Goal: Task Accomplishment & Management: Complete application form

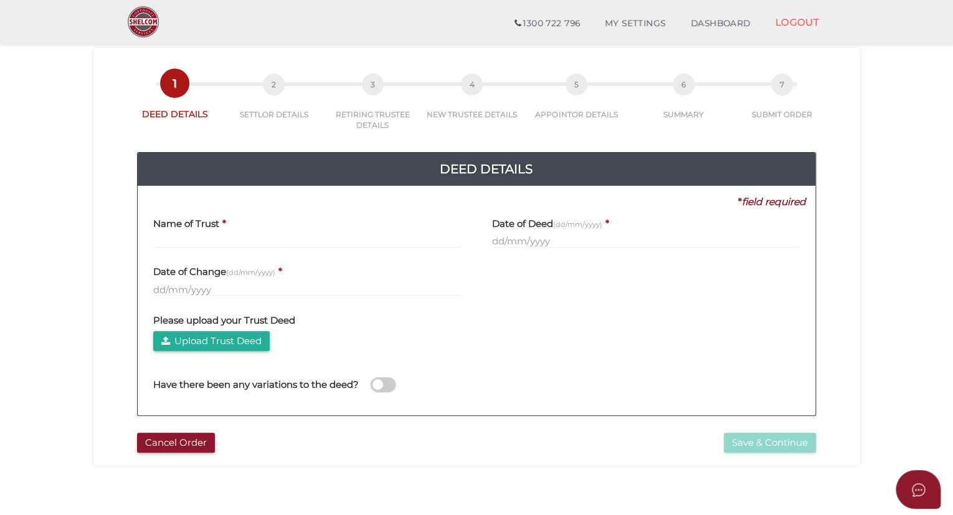
scroll to position [6, 0]
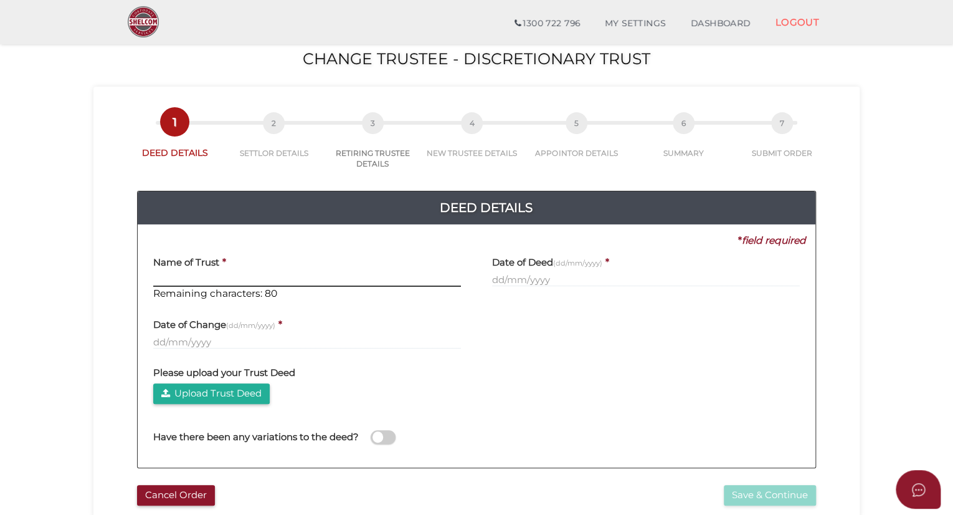
paste input "JASMIRA FAMILY TRUST"
type input "JASMIRA FAMILY TRUST"
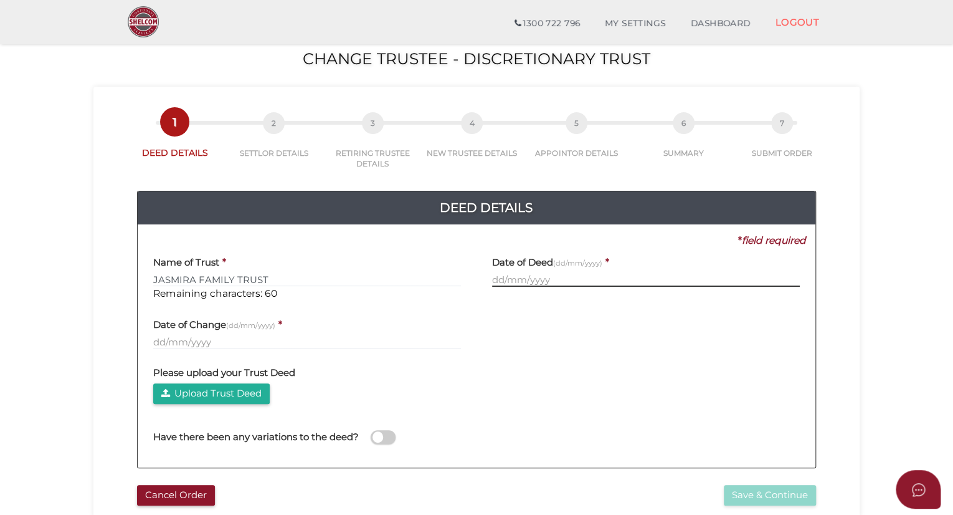
click at [514, 275] on input "text" at bounding box center [646, 280] width 308 height 14
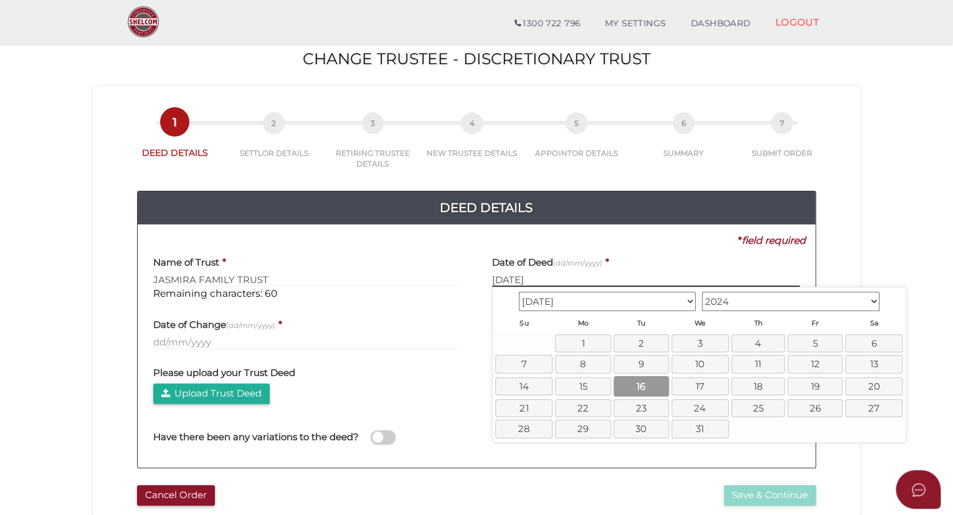
type input "16/07/2024"
click at [638, 382] on link "16" at bounding box center [641, 386] width 55 height 21
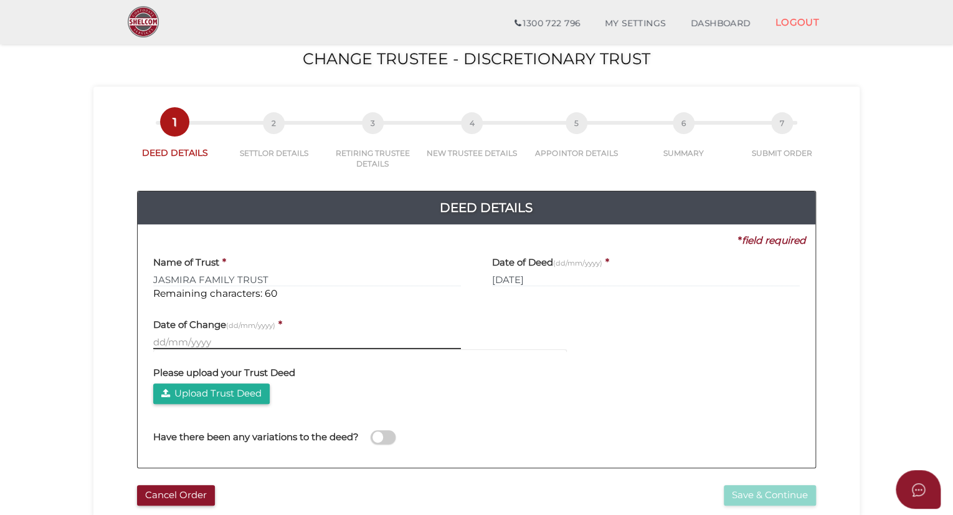
click at [189, 339] on input "text" at bounding box center [307, 342] width 308 height 14
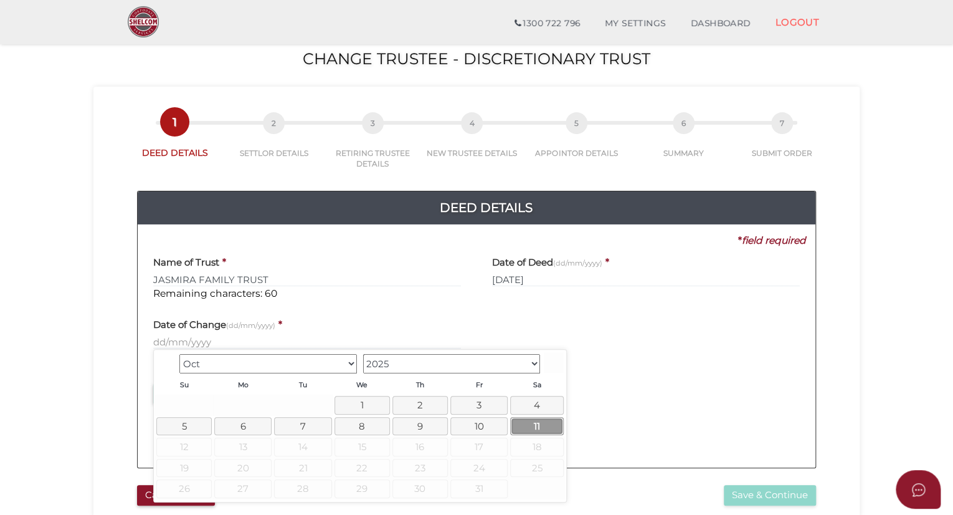
click at [531, 422] on link "11" at bounding box center [537, 426] width 54 height 18
type input "11/10/2025"
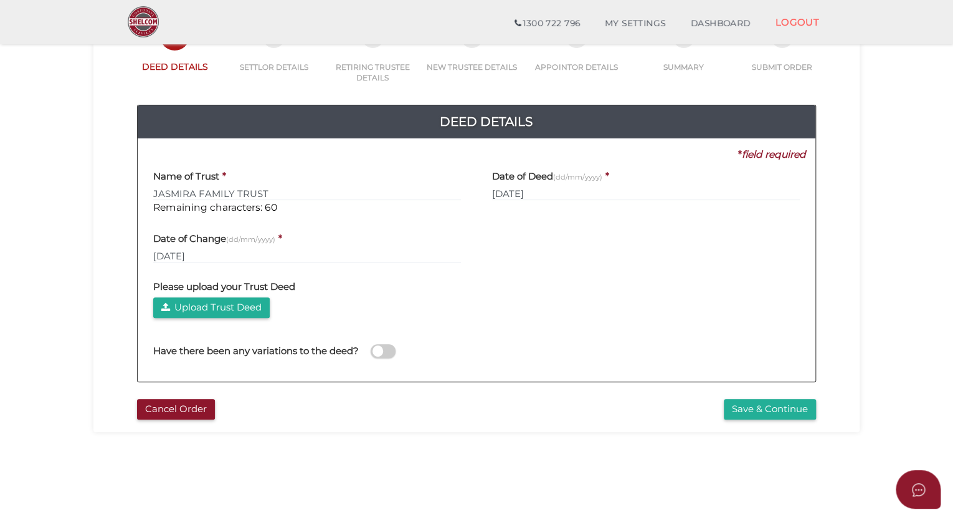
scroll to position [93, 0]
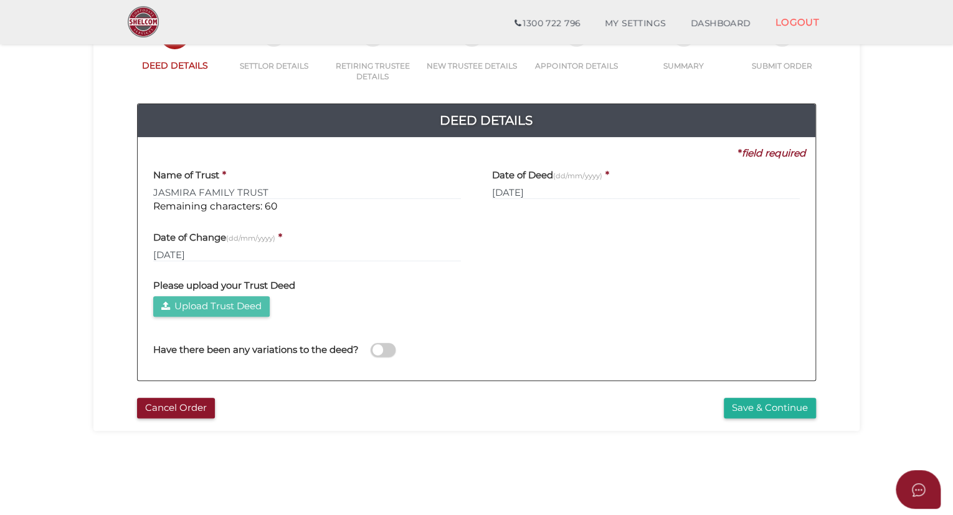
click at [242, 312] on button "Upload Trust Deed" at bounding box center [211, 306] width 117 height 21
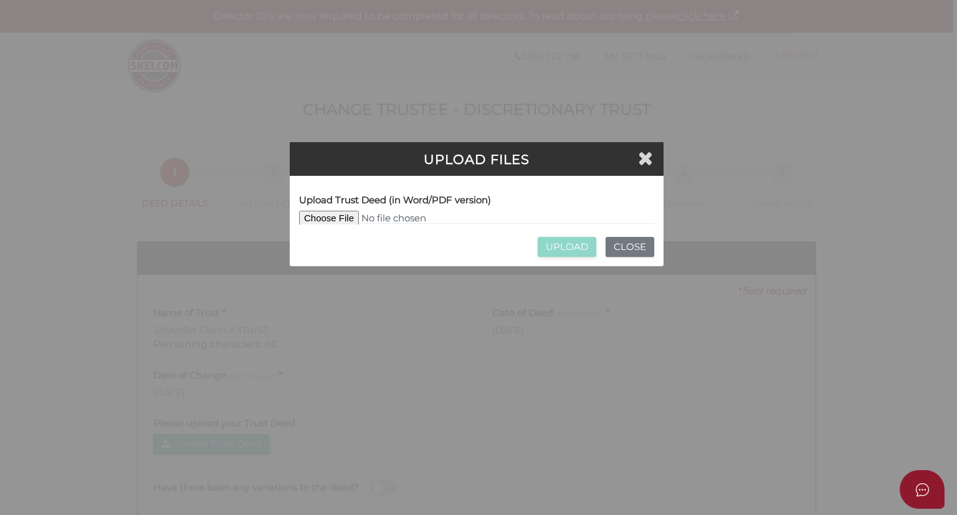
type input "C:\fakepath\Discretionary_Trust JASMIRA FAMILY TRUST.. (1) SIGNED.pdf"
click at [558, 247] on input "UPLOAD" at bounding box center [567, 247] width 59 height 21
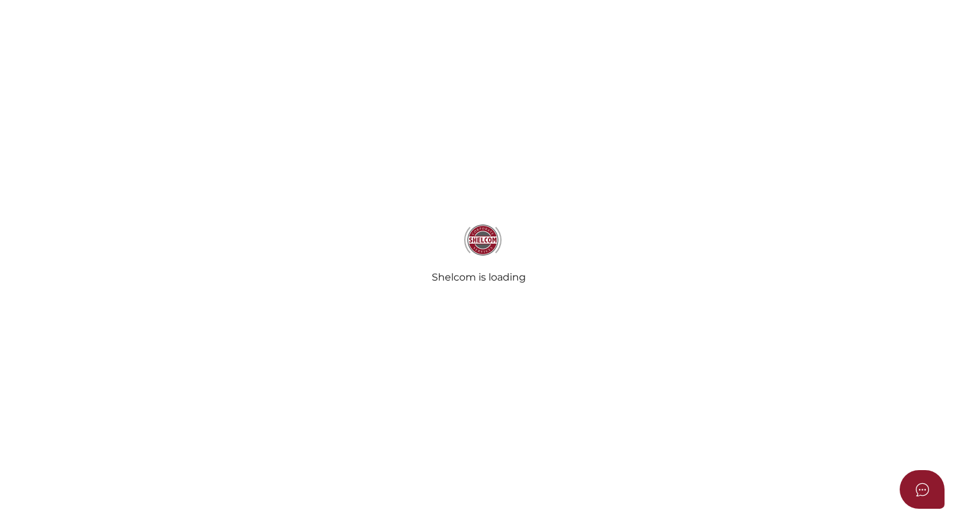
type input "JASMIRA FAMILY TRUST"
type input "[DATE]"
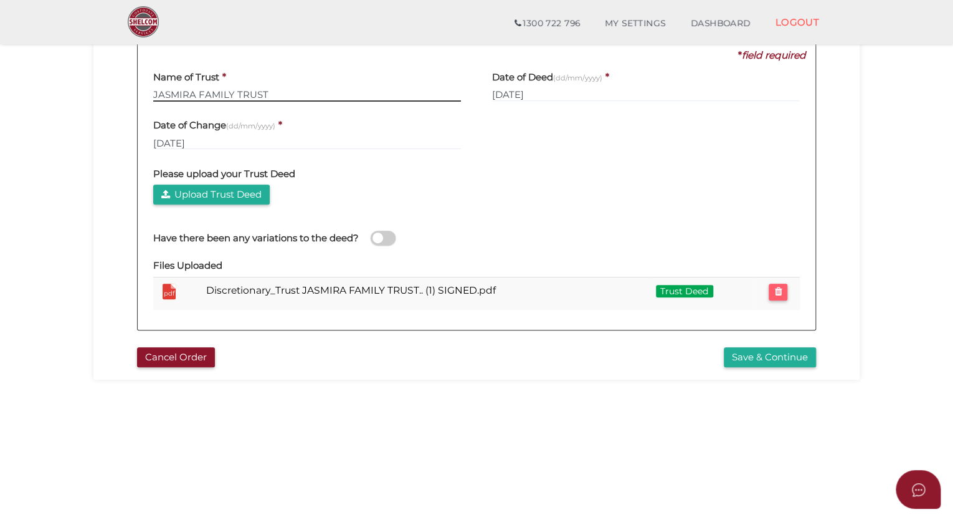
scroll to position [212, 0]
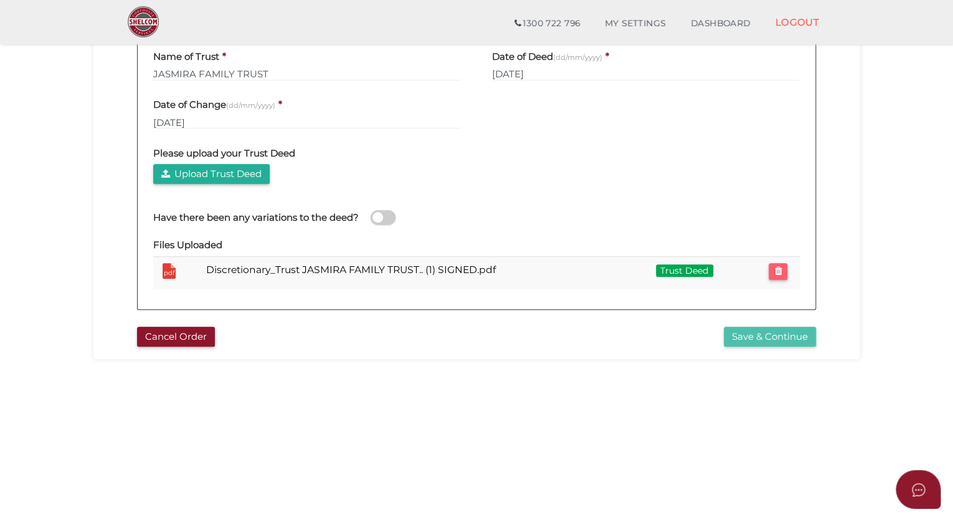
click at [745, 340] on button "Save & Continue" at bounding box center [770, 336] width 92 height 21
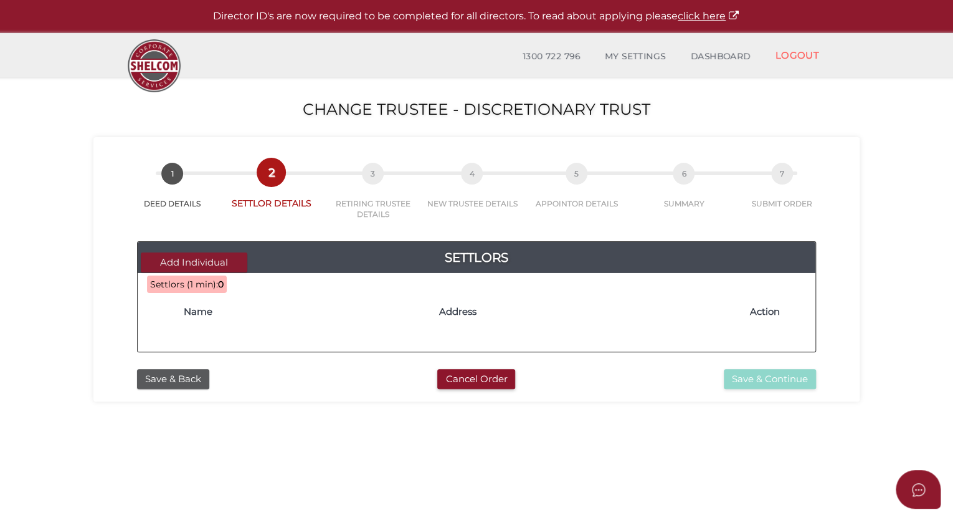
click at [198, 262] on button "Add Individual" at bounding box center [194, 262] width 107 height 21
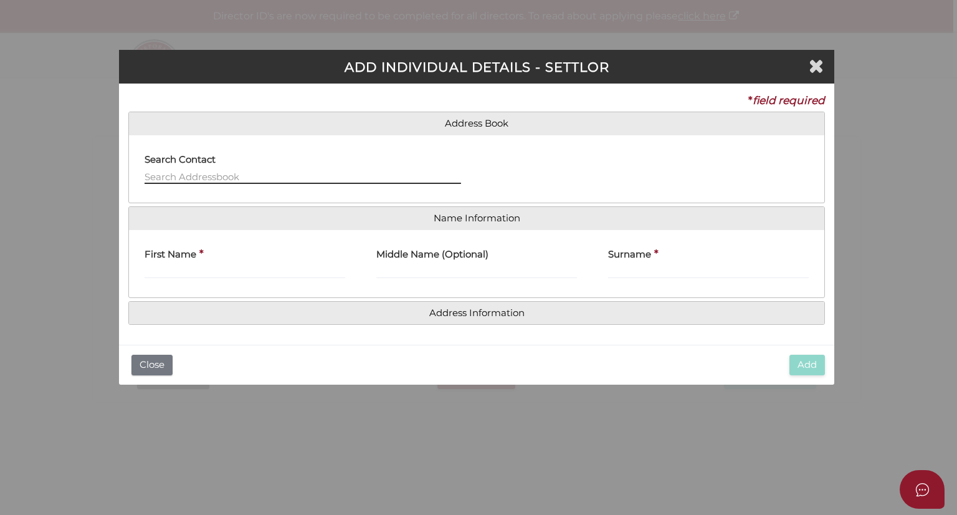
click at [211, 178] on input "text" at bounding box center [303, 177] width 317 height 14
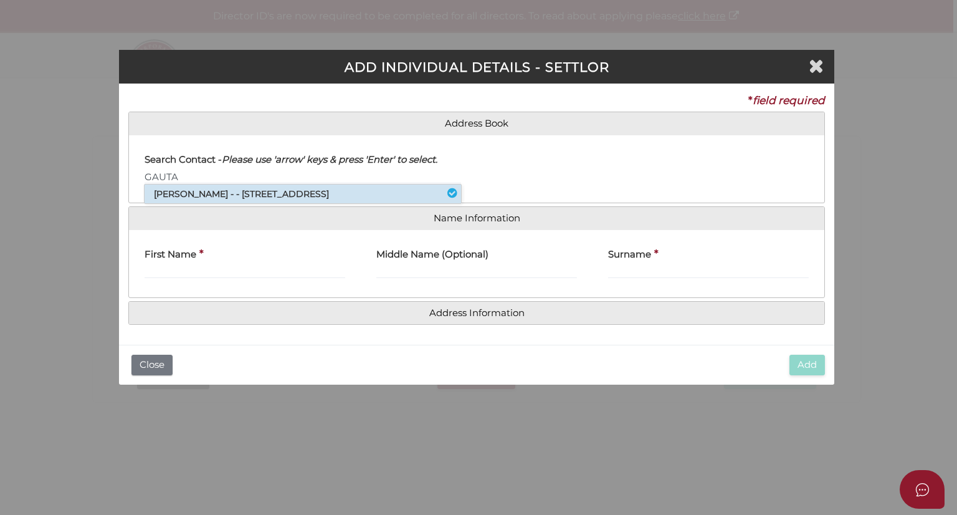
click at [209, 191] on li "Gautam Khanna - - 19 Fullback Road, Clyde, VIC, 3978" at bounding box center [303, 193] width 317 height 19
type input "Gautam"
type input "Khanna"
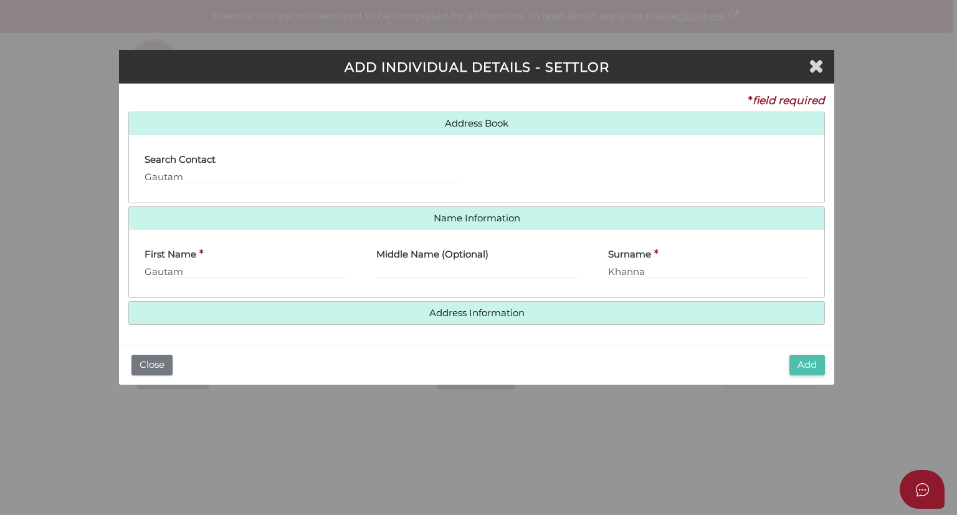
click at [811, 366] on button "Add" at bounding box center [807, 365] width 36 height 21
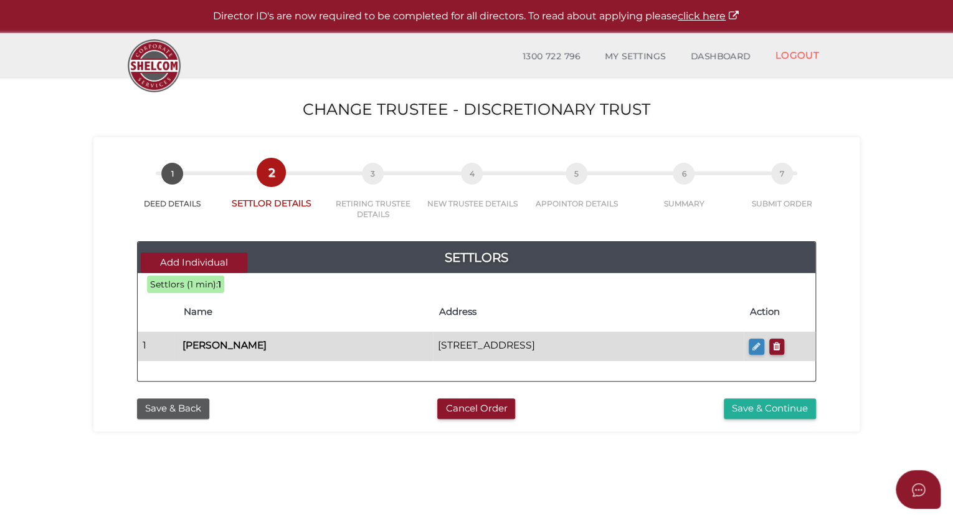
click at [758, 347] on icon "button" at bounding box center [757, 345] width 8 height 9
type input "Gautam"
type input "Khanna"
type input "19 Fullback Road"
type input "Clyde"
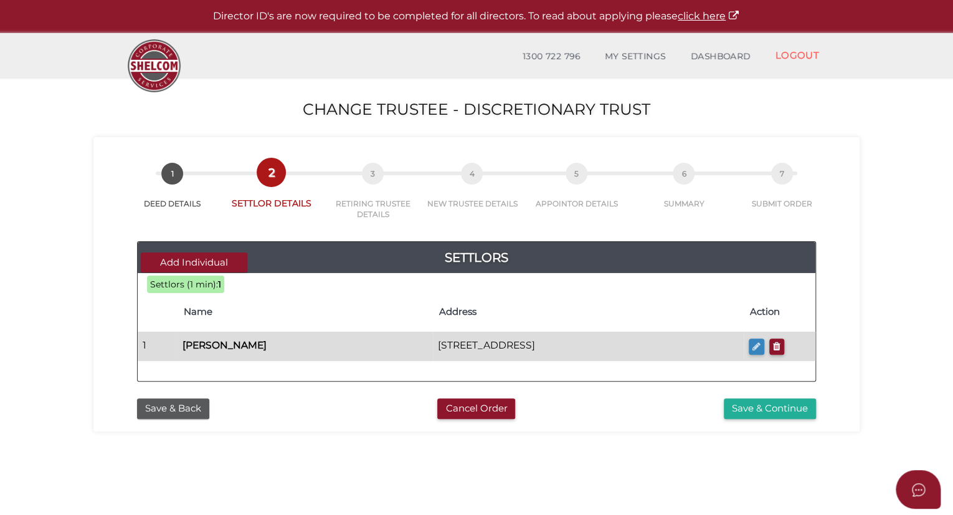
select select
type input "3978"
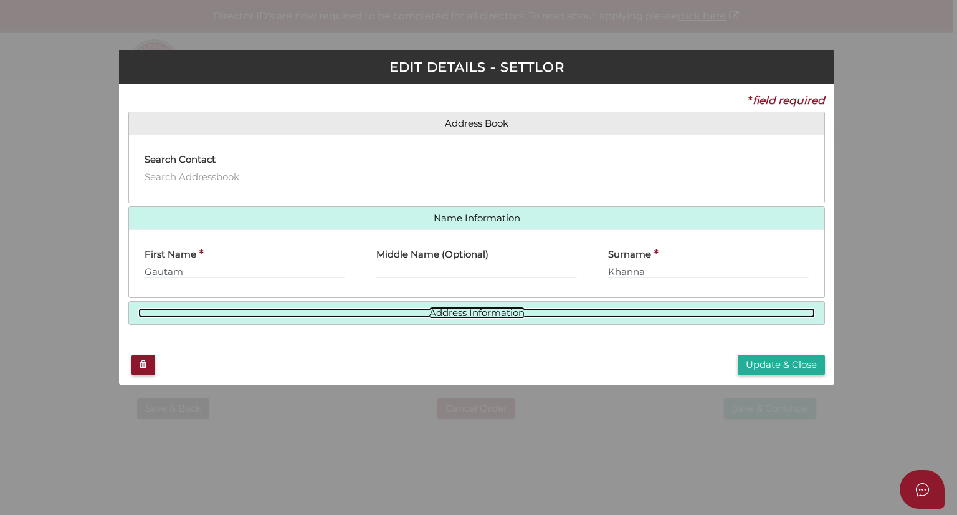
click at [452, 315] on link "Address Information" at bounding box center [476, 313] width 677 height 11
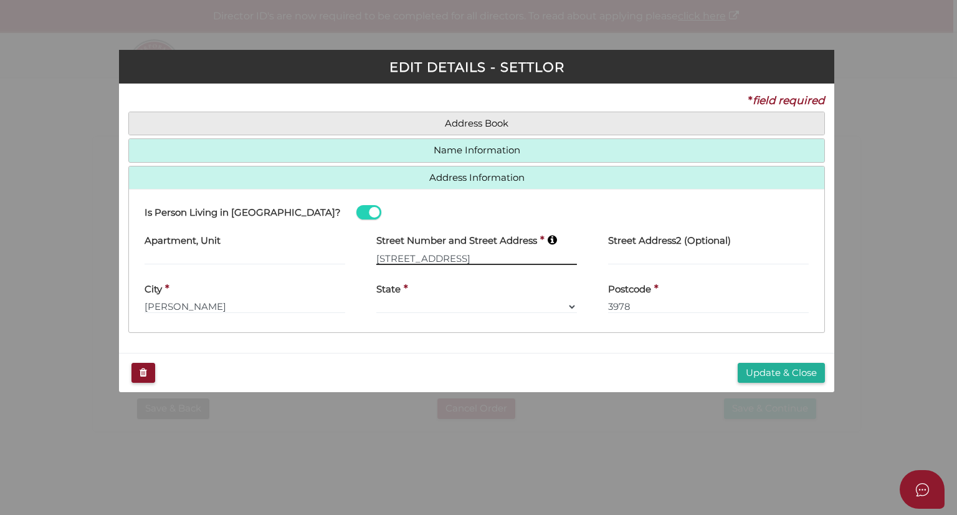
drag, startPoint x: 467, startPoint y: 252, endPoint x: 314, endPoint y: 259, distance: 152.8
click at [314, 259] on div "Apartment, Unit Street Number and Street Address * 19 Fullback Road Street Addr…" at bounding box center [476, 250] width 695 height 49
type input "27 Drumchapel Crescent"
type input "Strathtulloh"
select select "VIC"
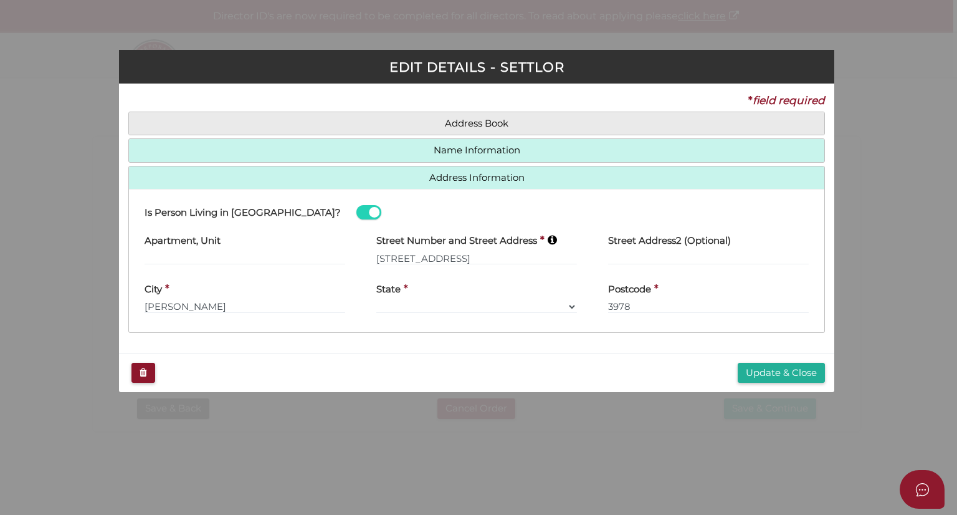
type input "3338"
click at [795, 371] on button "Update & Close" at bounding box center [781, 373] width 87 height 21
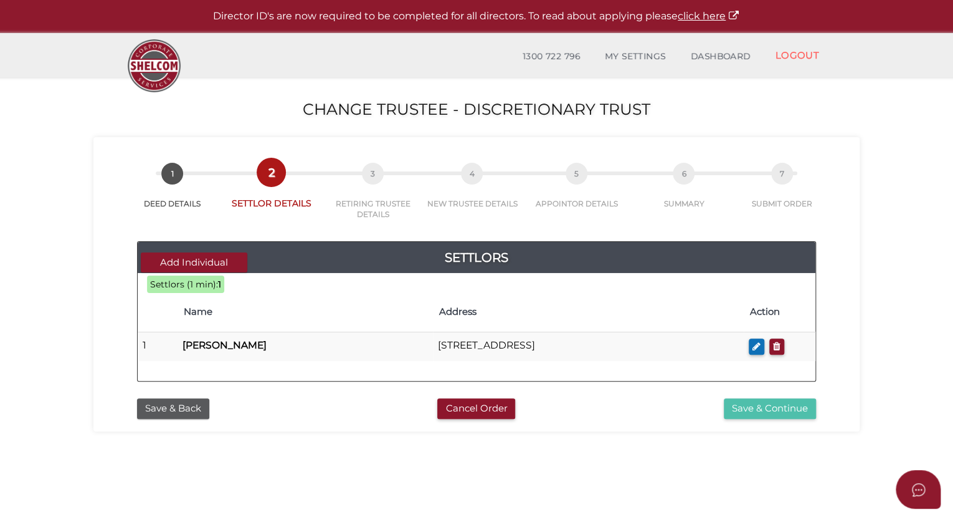
click at [763, 411] on button "Save & Continue" at bounding box center [770, 408] width 92 height 21
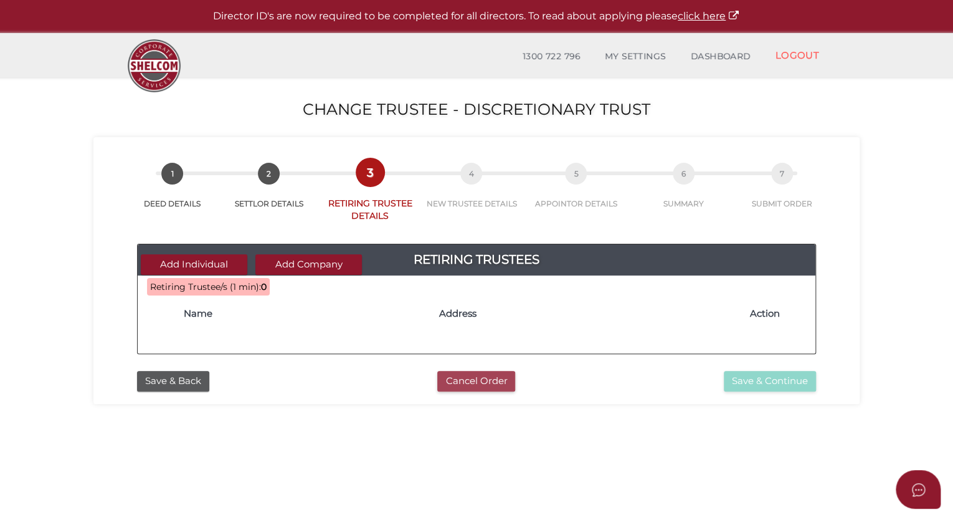
click at [469, 376] on button "Cancel Order" at bounding box center [476, 381] width 78 height 21
